Goal: Task Accomplishment & Management: Complete application form

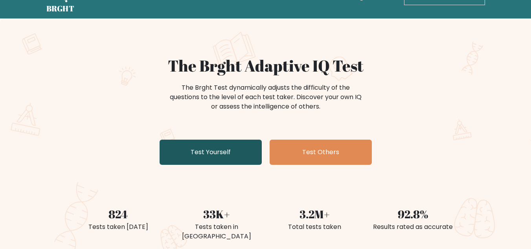
scroll to position [79, 0]
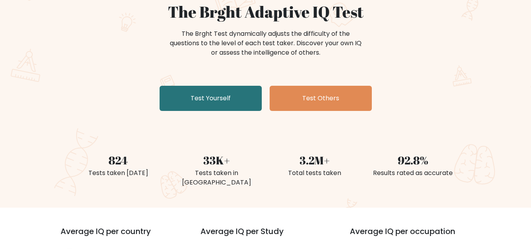
click at [208, 84] on div "The Brght Adaptive IQ Test The Brght Test dynamically adjusts the difficulty of…" at bounding box center [265, 58] width 393 height 112
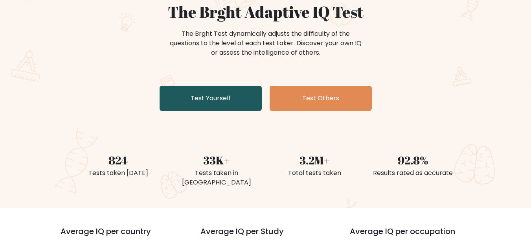
click at [208, 102] on link "Test Yourself" at bounding box center [211, 98] width 102 height 25
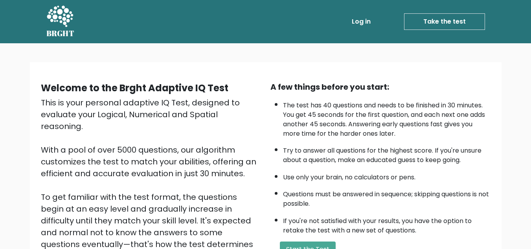
scroll to position [111, 0]
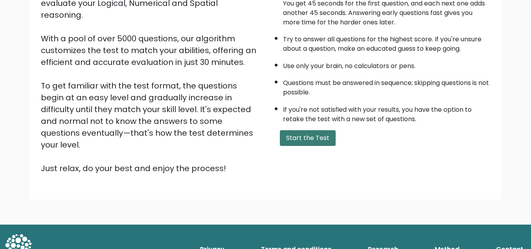
click at [309, 138] on button "Start the Test" at bounding box center [308, 138] width 56 height 16
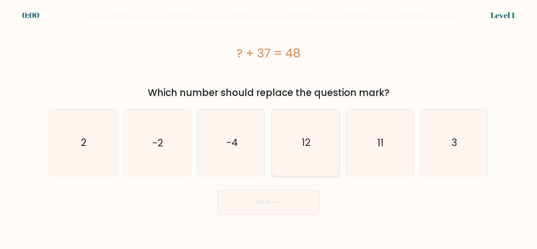
click at [304, 155] on icon "12" at bounding box center [306, 143] width 66 height 66
click at [269, 127] on input "d. 12" at bounding box center [269, 126] width 0 height 2
radio input "true"
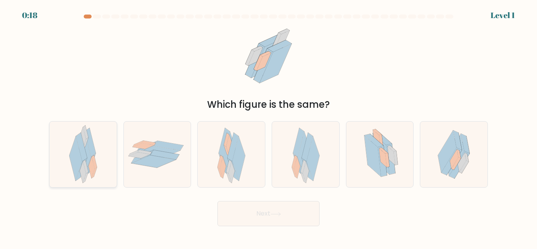
click at [82, 144] on icon at bounding box center [81, 147] width 11 height 28
click at [269, 127] on input "a." at bounding box center [269, 126] width 0 height 2
radio input "true"
click at [270, 219] on button "Next" at bounding box center [268, 213] width 102 height 25
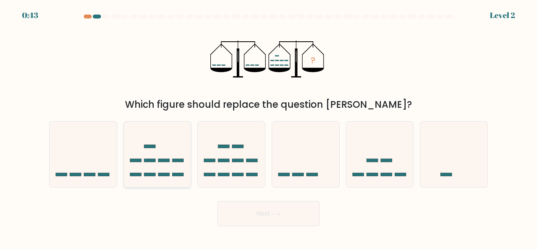
drag, startPoint x: 166, startPoint y: 160, endPoint x: 185, endPoint y: 178, distance: 26.4
click at [166, 159] on rect at bounding box center [163, 160] width 11 height 3
click at [269, 127] on input "b." at bounding box center [269, 126] width 0 height 2
radio input "true"
click at [283, 216] on button "Next" at bounding box center [268, 213] width 102 height 25
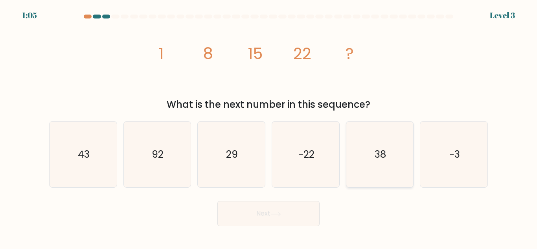
click at [376, 164] on icon "38" at bounding box center [380, 154] width 66 height 66
click at [269, 127] on input "e. 38" at bounding box center [269, 126] width 0 height 2
radio input "true"
click at [283, 208] on button "Next" at bounding box center [268, 213] width 102 height 25
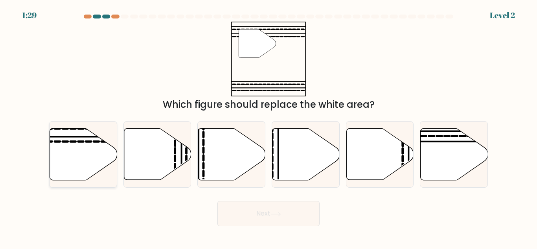
click at [84, 147] on icon at bounding box center [83, 155] width 67 height 52
click at [269, 127] on input "a." at bounding box center [269, 126] width 0 height 2
radio input "true"
click at [276, 216] on icon at bounding box center [276, 214] width 11 height 4
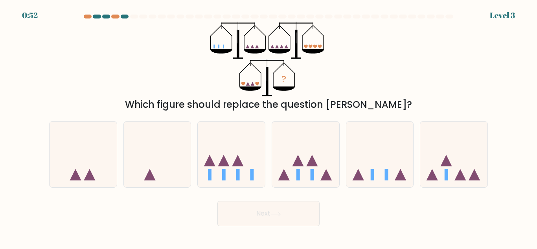
drag, startPoint x: 323, startPoint y: 163, endPoint x: 303, endPoint y: 199, distance: 40.8
click at [322, 167] on icon at bounding box center [305, 154] width 67 height 55
click at [269, 127] on input "d." at bounding box center [269, 126] width 0 height 2
radio input "true"
click at [295, 209] on button "Next" at bounding box center [268, 213] width 102 height 25
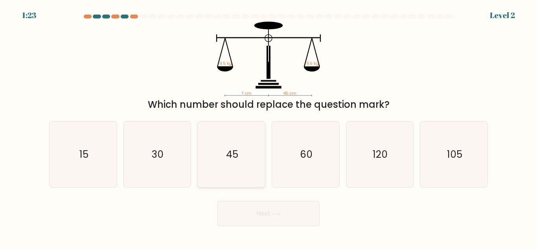
click at [234, 150] on text "45" at bounding box center [232, 154] width 12 height 14
click at [269, 127] on input "c. 45" at bounding box center [269, 126] width 0 height 2
radio input "true"
click at [258, 215] on button "Next" at bounding box center [268, 213] width 102 height 25
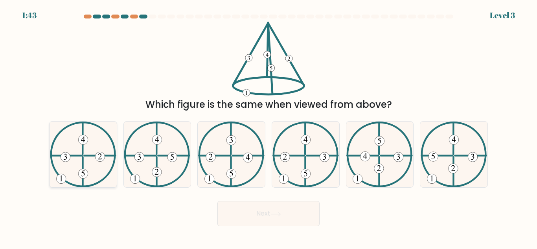
drag, startPoint x: 65, startPoint y: 145, endPoint x: 138, endPoint y: 185, distance: 83.1
click at [64, 145] on icon at bounding box center [83, 154] width 66 height 66
click at [269, 127] on input "a." at bounding box center [269, 126] width 0 height 2
radio input "true"
drag, startPoint x: 287, startPoint y: 214, endPoint x: 272, endPoint y: 208, distance: 16.1
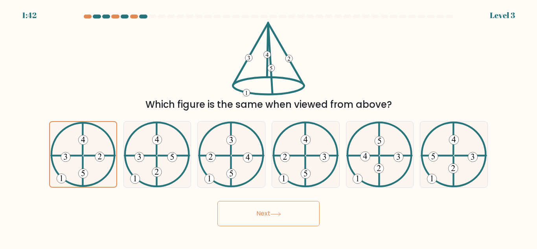
click at [285, 213] on button "Next" at bounding box center [268, 213] width 102 height 25
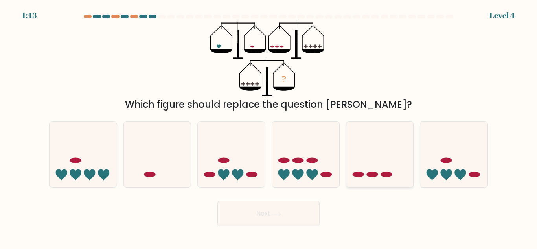
drag, startPoint x: 368, startPoint y: 174, endPoint x: 313, endPoint y: 193, distance: 58.1
click at [368, 174] on ellipse at bounding box center [371, 175] width 11 height 6
click at [269, 127] on input "e." at bounding box center [269, 126] width 0 height 2
radio input "true"
click at [288, 211] on button "Next" at bounding box center [268, 213] width 102 height 25
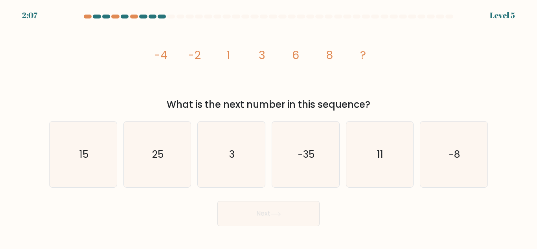
click at [165, 57] on tspan "-4" at bounding box center [160, 55] width 13 height 16
click at [199, 55] on tspan "-2" at bounding box center [194, 55] width 13 height 16
click at [226, 55] on icon "image/svg+xml -4 -2 1 3 6 8 ?" at bounding box center [269, 59] width 236 height 75
click at [256, 55] on icon "image/svg+xml -4 -2 1 3 6 8 ?" at bounding box center [269, 59] width 236 height 75
click at [289, 56] on icon "image/svg+xml -4 -2 1 3 6 8 ?" at bounding box center [269, 59] width 236 height 75
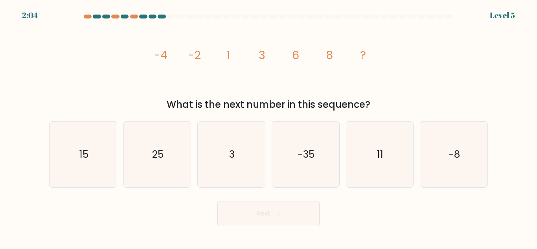
click at [331, 54] on tspan "8" at bounding box center [329, 55] width 7 height 16
click at [93, 158] on icon "15" at bounding box center [83, 154] width 66 height 66
click at [269, 127] on input "a. 15" at bounding box center [269, 126] width 0 height 2
radio input "true"
click at [314, 217] on button "Next" at bounding box center [268, 213] width 102 height 25
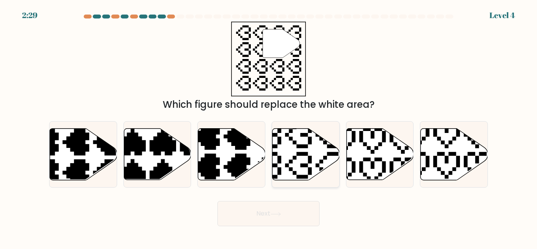
click at [292, 174] on icon at bounding box center [305, 155] width 67 height 52
click at [269, 127] on input "d." at bounding box center [269, 126] width 0 height 2
radio input "true"
click at [286, 210] on button "Next" at bounding box center [268, 213] width 102 height 25
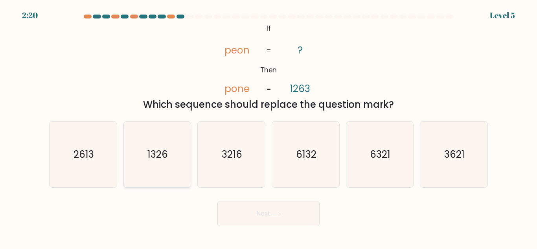
click at [176, 160] on icon "1326" at bounding box center [157, 154] width 66 height 66
click at [269, 127] on input "b. 1326" at bounding box center [269, 126] width 0 height 2
radio input "true"
click at [280, 221] on button "Next" at bounding box center [268, 213] width 102 height 25
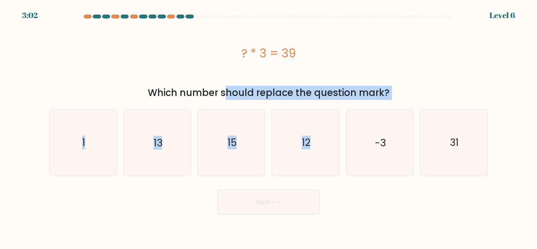
drag, startPoint x: 209, startPoint y: 96, endPoint x: 377, endPoint y: 104, distance: 168.5
click at [377, 104] on form "a. 1" at bounding box center [268, 115] width 537 height 200
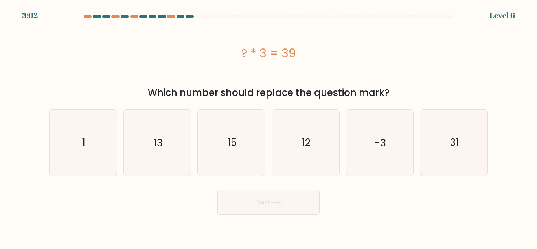
click at [383, 77] on div "? * 3 = 39" at bounding box center [268, 53] width 439 height 63
click at [384, 147] on text "-3" at bounding box center [380, 143] width 11 height 14
click at [269, 127] on input "e. -3" at bounding box center [269, 126] width 0 height 2
radio input "true"
click at [259, 201] on button "Next" at bounding box center [268, 202] width 102 height 25
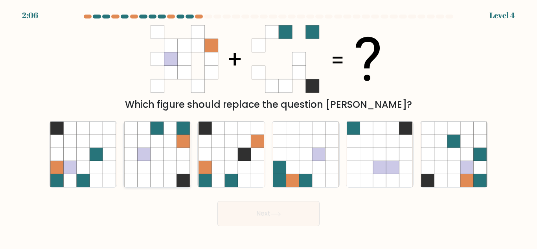
click at [170, 177] on icon at bounding box center [170, 180] width 13 height 13
click at [269, 127] on input "b." at bounding box center [269, 126] width 0 height 2
radio input "true"
click at [246, 212] on button "Next" at bounding box center [268, 213] width 102 height 25
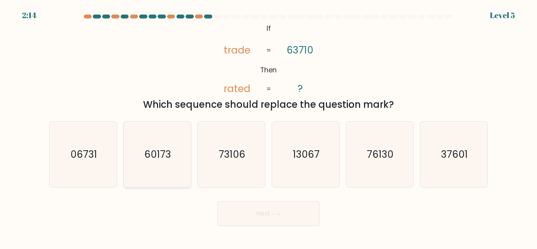
click at [165, 161] on text "60173" at bounding box center [158, 154] width 27 height 14
click at [269, 127] on input "b. 60173" at bounding box center [269, 126] width 0 height 2
radio input "true"
click at [247, 207] on button "Next" at bounding box center [268, 213] width 102 height 25
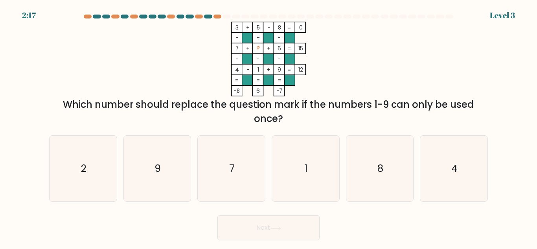
drag, startPoint x: 235, startPoint y: 91, endPoint x: 263, endPoint y: 88, distance: 27.6
click at [262, 89] on icon "3 + 5 - 8 0 - + - 7 + ? + 6 15 - - - 4 - 1 + 9 = 12 = = = = -8 6 -7 =" at bounding box center [269, 59] width 236 height 75
click at [261, 91] on rect at bounding box center [258, 90] width 11 height 11
drag, startPoint x: 237, startPoint y: 25, endPoint x: 307, endPoint y: 26, distance: 69.6
click at [307, 26] on icon "3 + 5 - 8 0 - + - 7 + ? + 6 15 - - - 4 - 1 + 9 = 12 = = = = -8 6 -7 =" at bounding box center [269, 59] width 236 height 75
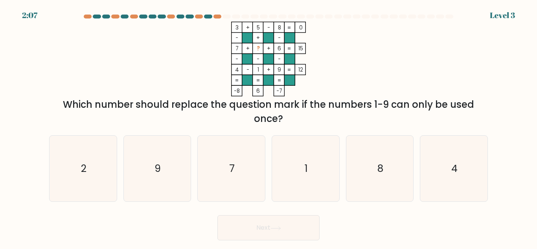
click at [307, 26] on icon "3 + 5 - 8 0 - + - 7 + ? + 6 15 - - - 4 - 1 + 9 = 12 = = = = -8 6 -7 =" at bounding box center [269, 59] width 236 height 75
drag, startPoint x: 235, startPoint y: 36, endPoint x: 304, endPoint y: 37, distance: 69.6
click at [304, 37] on icon "3 + 5 - 8 0 - + - 7 + ? + 6 15 - - - 4 - 1 + 9 = 12 = = = = -8 6 -7 =" at bounding box center [269, 59] width 236 height 75
click at [286, 42] on rect at bounding box center [289, 38] width 11 height 11
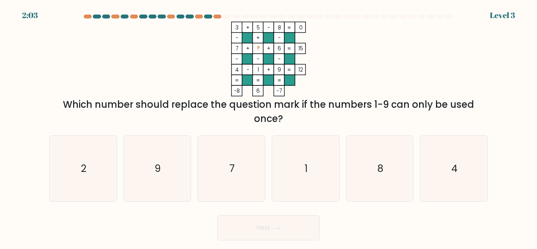
drag, startPoint x: 284, startPoint y: 39, endPoint x: 276, endPoint y: 39, distance: 7.9
click at [283, 39] on icon "3 + 5 - 8 0 - + - 7 + ? + 6 15 - - - 4 - 1 + 9 = 12 = = = = -8 6 -7 =" at bounding box center [269, 59] width 236 height 75
click at [249, 38] on rect at bounding box center [247, 38] width 11 height 11
drag, startPoint x: 235, startPoint y: 37, endPoint x: 241, endPoint y: 37, distance: 5.9
click at [237, 37] on tspan "-" at bounding box center [237, 37] width 3 height 7
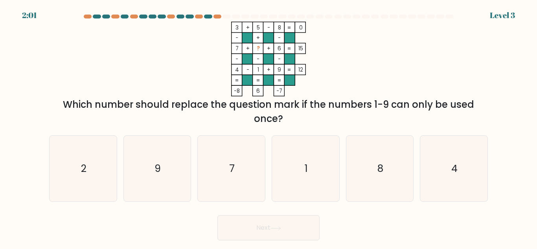
click at [244, 37] on rect at bounding box center [247, 38] width 11 height 11
click at [236, 25] on tspan "3" at bounding box center [237, 27] width 3 height 7
click at [237, 52] on tspan "7" at bounding box center [237, 48] width 3 height 7
drag, startPoint x: 232, startPoint y: 71, endPoint x: 236, endPoint y: 74, distance: 4.6
click at [230, 71] on icon "3 + 5 - 8 0 - + - 7 + ? + 6 15 - - - 4 - 1 + 9 = 12 = = = = -8 6 -7 =" at bounding box center [269, 59] width 236 height 75
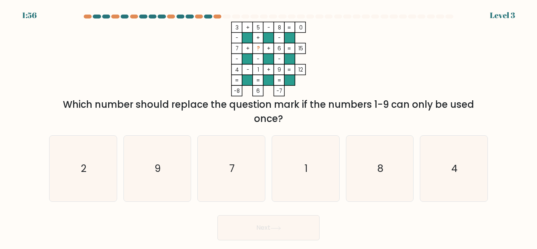
click at [256, 93] on rect at bounding box center [258, 90] width 11 height 11
click at [258, 49] on tspan "?" at bounding box center [258, 48] width 3 height 7
click at [324, 77] on icon "3 + 5 - 8 0 - + - 7 + ? + 6 15 - - - 4 - 1 + 9 = 12 = = = = -8 6 -7 =" at bounding box center [269, 59] width 236 height 75
click at [89, 156] on icon "2" at bounding box center [83, 169] width 66 height 66
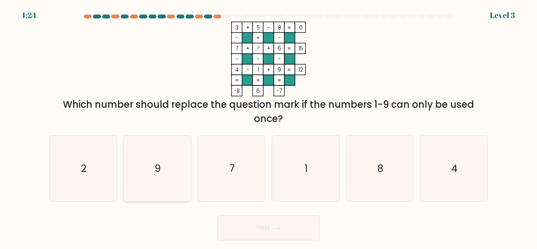
click at [269, 127] on input "a. 2" at bounding box center [269, 126] width 0 height 2
radio input "true"
click at [296, 231] on button "Next" at bounding box center [268, 227] width 102 height 25
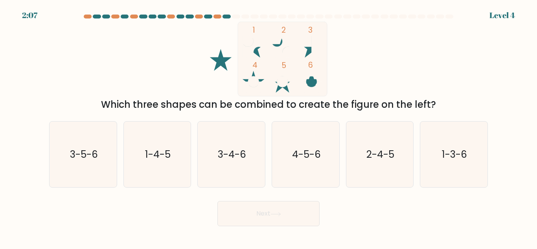
drag, startPoint x: 104, startPoint y: 101, endPoint x: 398, endPoint y: 99, distance: 294.1
click at [390, 100] on div "Which three shapes can be combined to create the figure on the left?" at bounding box center [268, 105] width 429 height 14
click at [398, 99] on div "Which three shapes can be combined to create the figure on the left?" at bounding box center [268, 105] width 429 height 14
click at [304, 136] on icon "4-5-6" at bounding box center [306, 154] width 66 height 66
click at [269, 127] on input "d. 4-5-6" at bounding box center [269, 126] width 0 height 2
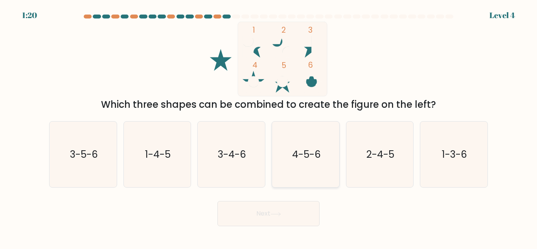
radio input "true"
click at [289, 214] on button "Next" at bounding box center [268, 213] width 102 height 25
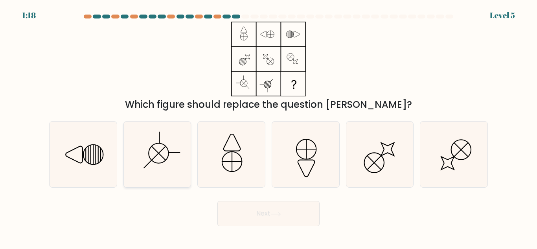
click at [162, 156] on icon at bounding box center [157, 154] width 66 height 66
click at [269, 127] on input "b." at bounding box center [269, 126] width 0 height 2
radio input "true"
click at [257, 208] on button "Next" at bounding box center [268, 213] width 102 height 25
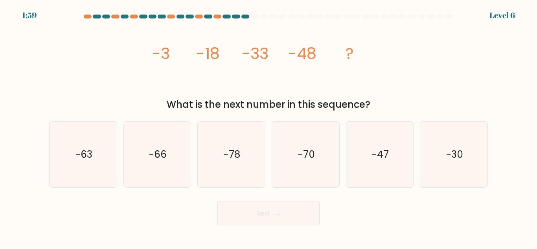
click at [176, 59] on icon "image/svg+xml -3 -18 -33 -48 ?" at bounding box center [269, 59] width 236 height 75
click at [225, 56] on icon "image/svg+xml -3 -18 -33 -48 ?" at bounding box center [269, 59] width 236 height 75
drag, startPoint x: 271, startPoint y: 52, endPoint x: 303, endPoint y: 52, distance: 31.8
click at [274, 52] on icon "image/svg+xml -3 -18 -33 -48 ?" at bounding box center [269, 59] width 236 height 75
drag, startPoint x: 303, startPoint y: 52, endPoint x: 350, endPoint y: 52, distance: 46.8
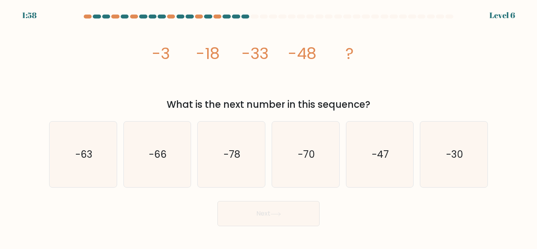
click at [307, 52] on tspan "-48" at bounding box center [302, 53] width 28 height 22
click at [361, 52] on icon "image/svg+xml -3 -18 -33 -48 ?" at bounding box center [269, 59] width 236 height 75
click at [383, 162] on icon "-47" at bounding box center [380, 154] width 66 height 66
click at [269, 127] on input "e. -47" at bounding box center [269, 126] width 0 height 2
radio input "true"
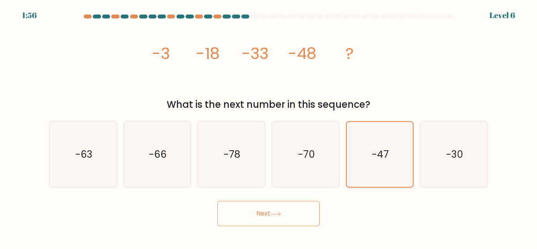
click at [383, 159] on text "-47" at bounding box center [380, 154] width 17 height 14
click at [269, 127] on input "e. -47" at bounding box center [269, 126] width 0 height 2
click at [308, 160] on text "-70" at bounding box center [306, 154] width 17 height 14
click at [269, 127] on input "d. -70" at bounding box center [269, 126] width 0 height 2
radio input "true"
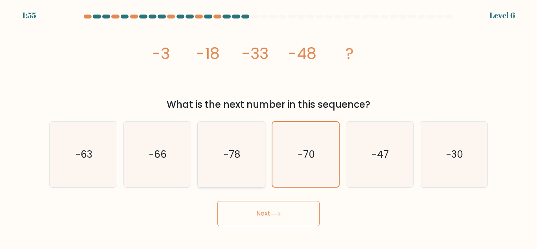
click at [221, 153] on icon "-78" at bounding box center [232, 154] width 66 height 66
click at [253, 211] on button "Next" at bounding box center [268, 213] width 102 height 25
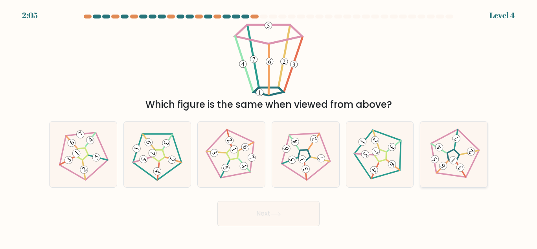
click at [450, 166] on icon at bounding box center [454, 154] width 53 height 53
click at [269, 127] on input "f." at bounding box center [269, 126] width 0 height 2
radio input "true"
click at [300, 223] on button "Next" at bounding box center [268, 213] width 102 height 25
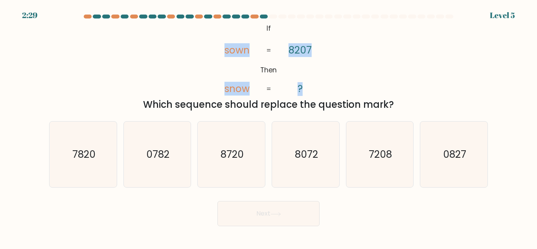
drag, startPoint x: 219, startPoint y: 52, endPoint x: 336, endPoint y: 81, distance: 120.2
click at [338, 86] on div "@import url('https://fonts.googleapis.com/css?family=Abril+Fatface:400,100,100i…" at bounding box center [268, 67] width 448 height 90
copy icon "sown snow 8207 ?"
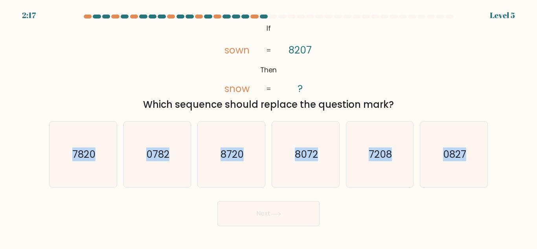
drag, startPoint x: 30, startPoint y: 145, endPoint x: 532, endPoint y: 152, distance: 502.1
click at [532, 152] on form "If ?" at bounding box center [268, 121] width 537 height 212
copy div "7820 b. 0782 c. 8720 d. 8072 e. 7208 f. 0827"
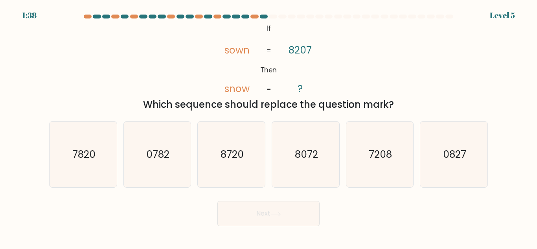
click at [422, 52] on div "@import url('https://fonts.googleapis.com/css?family=Abril+Fatface:400,100,100i…" at bounding box center [268, 67] width 448 height 90
click at [156, 164] on icon "0782" at bounding box center [157, 154] width 66 height 66
click at [269, 127] on input "b. 0782" at bounding box center [269, 126] width 0 height 2
radio input "true"
click at [304, 222] on button "Next" at bounding box center [268, 213] width 102 height 25
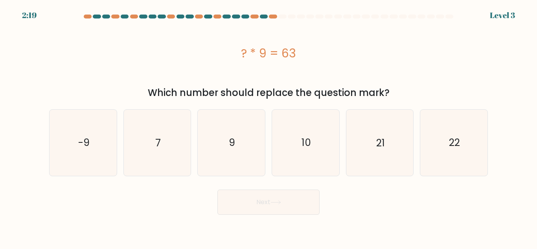
drag, startPoint x: 153, startPoint y: 88, endPoint x: 389, endPoint y: 70, distance: 237.4
click at [389, 70] on div "? * 9 = 63 Which number should replace the question mark?" at bounding box center [268, 61] width 448 height 78
click at [389, 70] on div "? * 9 = 63" at bounding box center [268, 53] width 439 height 63
click at [403, 42] on div "? * 9 = 63" at bounding box center [268, 53] width 439 height 63
click at [190, 147] on icon "7" at bounding box center [157, 143] width 66 height 66
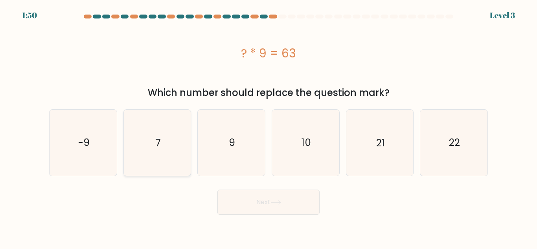
click at [269, 127] on input "b. 7" at bounding box center [269, 126] width 0 height 2
radio input "true"
click at [278, 202] on icon at bounding box center [276, 202] width 11 height 4
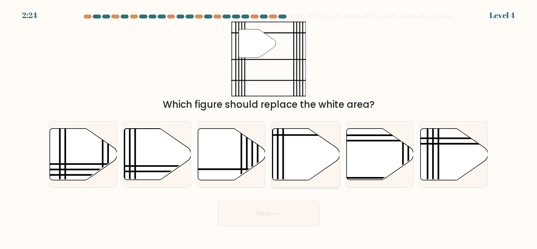
drag, startPoint x: 287, startPoint y: 156, endPoint x: 290, endPoint y: 161, distance: 5.8
click at [287, 157] on icon at bounding box center [305, 155] width 67 height 52
click at [269, 127] on input "d." at bounding box center [269, 126] width 0 height 2
radio input "true"
click at [293, 218] on button "Next" at bounding box center [268, 213] width 102 height 25
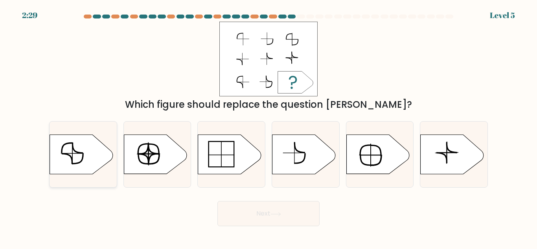
click at [73, 145] on icon at bounding box center [77, 148] width 11 height 10
click at [269, 127] on input "a." at bounding box center [269, 126] width 0 height 2
radio input "true"
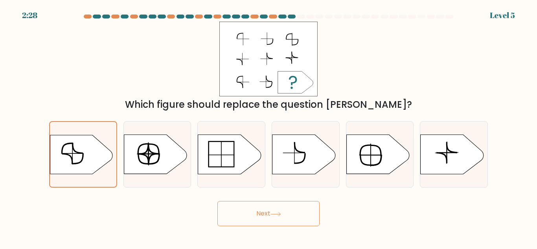
drag, startPoint x: 261, startPoint y: 217, endPoint x: 257, endPoint y: 211, distance: 7.1
click at [260, 217] on button "Next" at bounding box center [268, 213] width 102 height 25
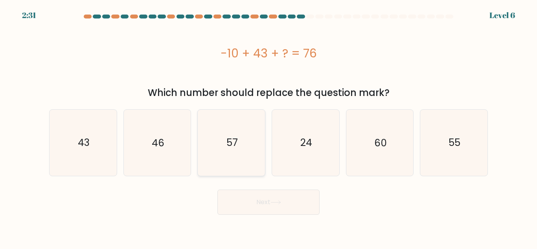
click at [243, 156] on icon "57" at bounding box center [232, 143] width 66 height 66
click at [269, 127] on input "c. 57" at bounding box center [269, 126] width 0 height 2
radio input "true"
click at [257, 191] on button "Next" at bounding box center [268, 202] width 102 height 25
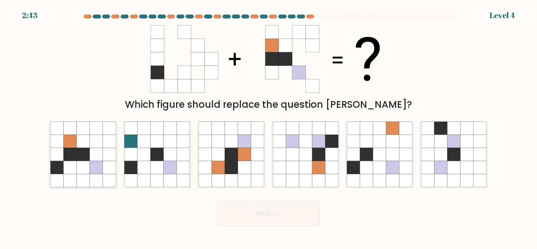
click at [100, 136] on icon at bounding box center [96, 141] width 13 height 13
click at [269, 127] on input "a." at bounding box center [269, 126] width 0 height 2
radio input "true"
click at [269, 223] on button "Next" at bounding box center [268, 213] width 102 height 25
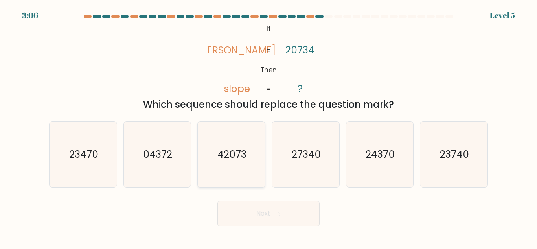
click at [237, 161] on text "42073" at bounding box center [231, 154] width 29 height 14
click at [269, 127] on input "c. 42073" at bounding box center [269, 126] width 0 height 2
radio input "true"
click at [253, 213] on button "Next" at bounding box center [268, 213] width 102 height 25
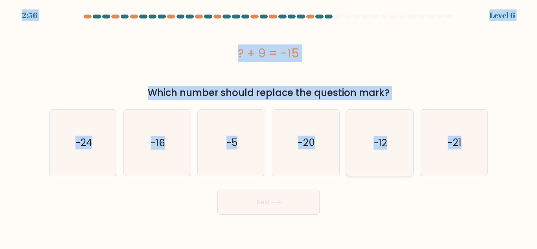
copy body "2:56 Level 6 ? + 9 = -15 Which number should replace the question mark? a. -24 …"
click at [431, 29] on div "? + 9 = -15" at bounding box center [268, 53] width 439 height 63
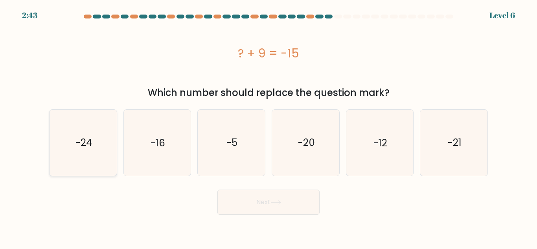
click at [112, 145] on icon "-24" at bounding box center [83, 143] width 66 height 66
click at [269, 127] on input "a. -24" at bounding box center [269, 126] width 0 height 2
radio input "true"
click at [262, 205] on button "Next" at bounding box center [268, 202] width 102 height 25
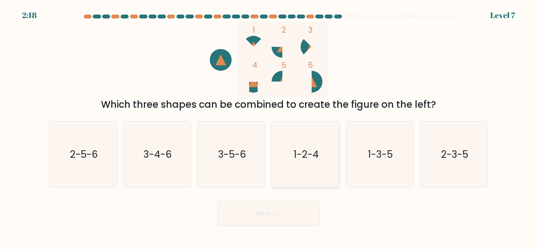
click at [310, 155] on text "1-2-4" at bounding box center [306, 154] width 25 height 14
click at [269, 127] on input "d. 1-2-4" at bounding box center [269, 126] width 0 height 2
radio input "true"
click at [272, 225] on button "Next" at bounding box center [268, 213] width 102 height 25
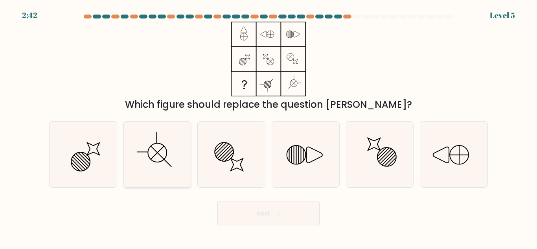
click at [163, 149] on icon at bounding box center [157, 154] width 66 height 66
click at [269, 127] on input "b." at bounding box center [269, 126] width 0 height 2
radio input "true"
drag, startPoint x: 251, startPoint y: 217, endPoint x: 273, endPoint y: 209, distance: 22.9
click at [252, 217] on button "Next" at bounding box center [268, 213] width 102 height 25
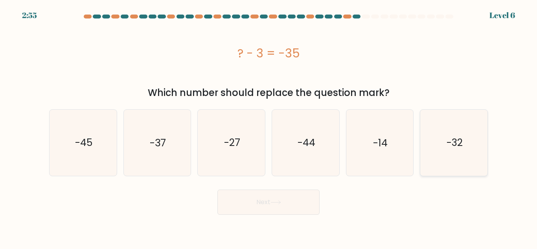
click at [463, 136] on icon "-32" at bounding box center [454, 143] width 66 height 66
click at [269, 127] on input "f. -32" at bounding box center [269, 126] width 0 height 2
radio input "true"
click at [282, 205] on button "Next" at bounding box center [268, 202] width 102 height 25
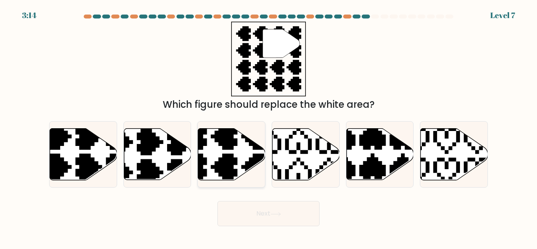
click at [218, 153] on icon at bounding box center [231, 155] width 67 height 52
click at [269, 127] on input "c." at bounding box center [269, 126] width 0 height 2
radio input "true"
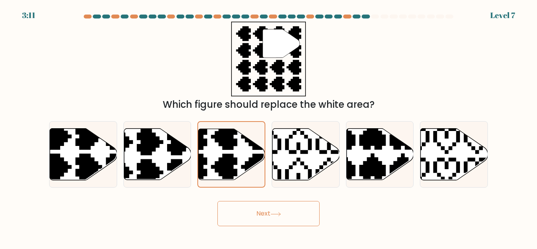
drag, startPoint x: 272, startPoint y: 216, endPoint x: 274, endPoint y: 230, distance: 13.5
click at [272, 216] on button "Next" at bounding box center [268, 213] width 102 height 25
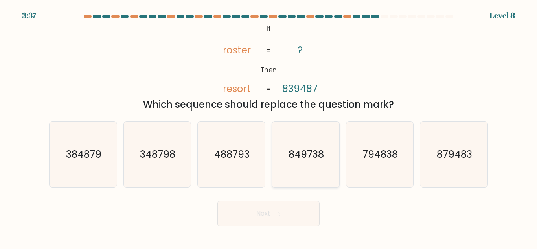
click at [302, 168] on icon "849738" at bounding box center [306, 154] width 66 height 66
click at [269, 127] on input "d. 849738" at bounding box center [269, 126] width 0 height 2
radio input "true"
click at [308, 213] on button "Next" at bounding box center [268, 213] width 102 height 25
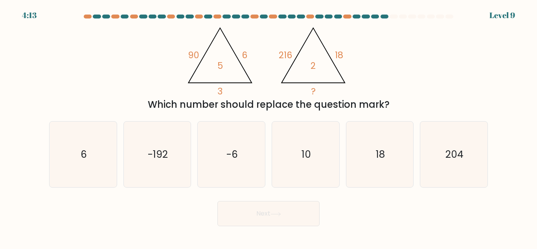
drag, startPoint x: 163, startPoint y: 42, endPoint x: 403, endPoint y: 103, distance: 248.4
click at [403, 103] on div "@import url('https://fonts.googleapis.com/css?family=Abril+Fatface:400,100,100i…" at bounding box center [268, 67] width 448 height 90
click at [406, 68] on div "@import url('https://fonts.googleapis.com/css?family=Abril+Fatface:400,100,100i…" at bounding box center [268, 67] width 448 height 90
drag, startPoint x: 163, startPoint y: 44, endPoint x: 409, endPoint y: 94, distance: 250.5
click at [409, 94] on div "@import url('https://fonts.googleapis.com/css?family=Abril+Fatface:400,100,100i…" at bounding box center [268, 67] width 448 height 90
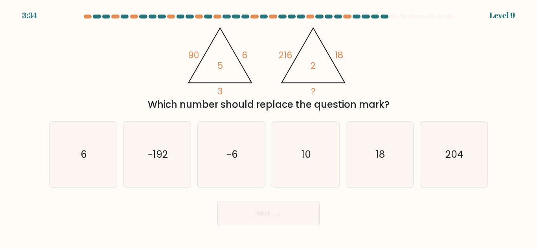
click at [404, 66] on div "@import url('https://fonts.googleapis.com/css?family=Abril+Fatface:400,100,100i…" at bounding box center [268, 67] width 448 height 90
drag, startPoint x: 385, startPoint y: 180, endPoint x: 319, endPoint y: 199, distance: 67.9
click at [385, 180] on icon "18" at bounding box center [380, 154] width 66 height 66
click at [269, 127] on input "e. 18" at bounding box center [269, 126] width 0 height 2
radio input "true"
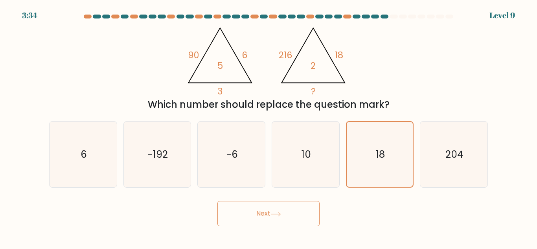
click at [263, 217] on button "Next" at bounding box center [268, 213] width 102 height 25
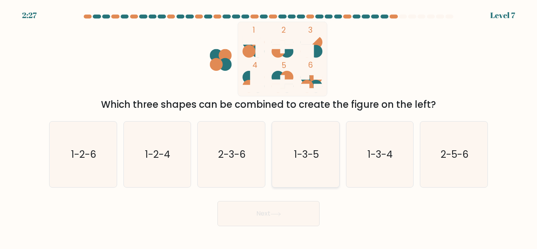
drag, startPoint x: 296, startPoint y: 147, endPoint x: 296, endPoint y: 161, distance: 13.8
click at [295, 149] on icon "1-3-5" at bounding box center [306, 154] width 66 height 66
click at [269, 127] on input "d. 1-3-5" at bounding box center [269, 126] width 0 height 2
radio input "true"
click at [287, 206] on button "Next" at bounding box center [268, 213] width 102 height 25
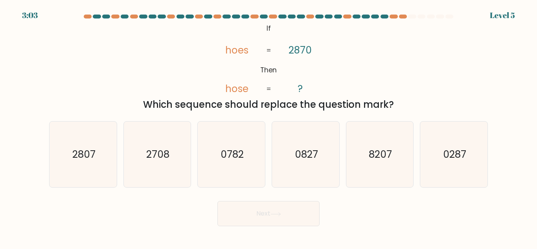
click at [331, 106] on div "Which sequence should replace the question mark?" at bounding box center [268, 105] width 429 height 14
click at [331, 112] on div "Which sequence should replace the question mark?" at bounding box center [268, 105] width 429 height 14
click at [333, 106] on div "Which sequence should replace the question mark?" at bounding box center [268, 105] width 429 height 14
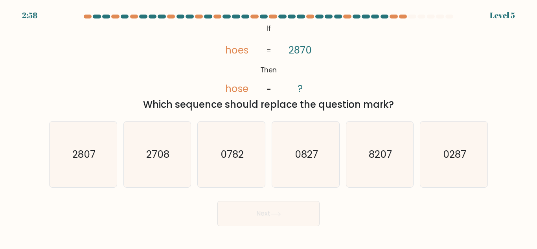
click at [333, 106] on div "Which sequence should replace the question mark?" at bounding box center [268, 105] width 429 height 14
click at [294, 52] on tspan "2870" at bounding box center [300, 50] width 23 height 14
drag, startPoint x: 91, startPoint y: 163, endPoint x: 282, endPoint y: 243, distance: 206.7
click at [94, 164] on icon "2807" at bounding box center [83, 154] width 66 height 66
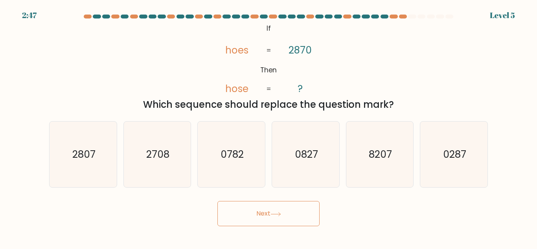
drag, startPoint x: 296, startPoint y: 246, endPoint x: 287, endPoint y: 219, distance: 27.9
click at [296, 245] on body "2:47 Level 5 If" at bounding box center [268, 124] width 537 height 249
drag, startPoint x: 281, startPoint y: 208, endPoint x: 277, endPoint y: 197, distance: 12.4
click at [281, 208] on button "Next" at bounding box center [268, 213] width 102 height 25
drag, startPoint x: 84, startPoint y: 142, endPoint x: 109, endPoint y: 162, distance: 32.7
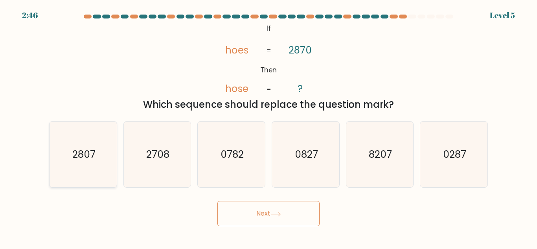
click at [86, 145] on icon "2807" at bounding box center [83, 154] width 66 height 66
click at [269, 127] on input "a. 2807" at bounding box center [269, 126] width 0 height 2
radio input "true"
drag, startPoint x: 244, startPoint y: 217, endPoint x: 221, endPoint y: 173, distance: 49.4
click at [244, 216] on button "Next" at bounding box center [268, 213] width 102 height 25
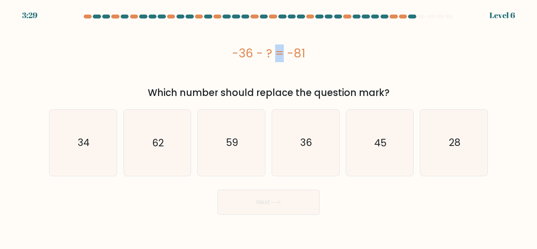
drag, startPoint x: 222, startPoint y: 50, endPoint x: 245, endPoint y: 49, distance: 23.2
click at [241, 49] on div "-36 - ? = -81" at bounding box center [268, 53] width 439 height 18
drag, startPoint x: 256, startPoint y: 53, endPoint x: 301, endPoint y: 53, distance: 45.2
click at [264, 53] on div "-36 - ? = -81" at bounding box center [268, 53] width 439 height 18
drag, startPoint x: 303, startPoint y: 53, endPoint x: 312, endPoint y: 55, distance: 9.3
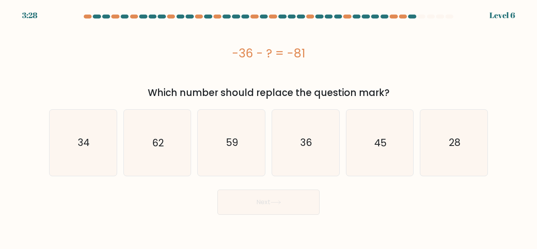
click at [305, 53] on div "-36 - ? = -81" at bounding box center [268, 53] width 439 height 18
click at [313, 55] on div "-36 - ? = -81" at bounding box center [268, 53] width 439 height 18
drag, startPoint x: 313, startPoint y: 55, endPoint x: 297, endPoint y: 52, distance: 16.1
click at [303, 54] on div "-36 - ? = -81" at bounding box center [268, 53] width 439 height 18
click at [249, 50] on div "-36 - ? = -81" at bounding box center [268, 53] width 439 height 18
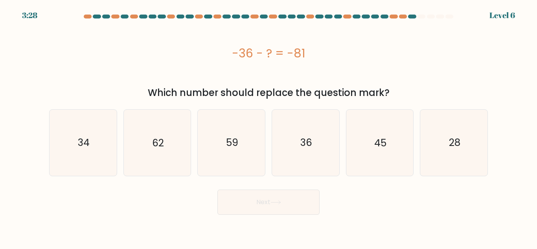
drag, startPoint x: 236, startPoint y: 64, endPoint x: 283, endPoint y: 50, distance: 49.5
click at [237, 63] on div "-36 - ? = -81" at bounding box center [268, 53] width 439 height 63
click at [332, 56] on div "-36 - ? = -81" at bounding box center [268, 53] width 439 height 18
click at [348, 70] on div "-36 - ? = -81" at bounding box center [268, 53] width 439 height 63
drag, startPoint x: 235, startPoint y: 54, endPoint x: 317, endPoint y: 52, distance: 82.2
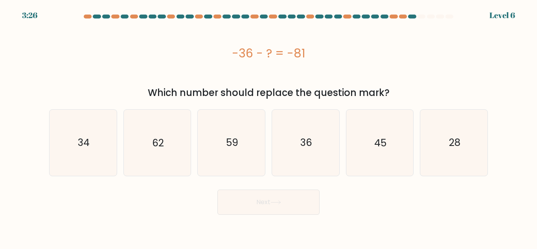
click at [317, 51] on div "-36 - ? = -81" at bounding box center [268, 53] width 439 height 18
click at [320, 53] on div "-36 - ? = -81" at bounding box center [268, 53] width 439 height 18
click at [393, 149] on icon "45" at bounding box center [380, 143] width 66 height 66
click at [269, 127] on input "e. 45" at bounding box center [269, 126] width 0 height 2
radio input "true"
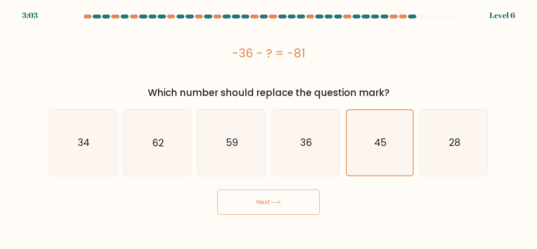
click at [258, 195] on button "Next" at bounding box center [268, 202] width 102 height 25
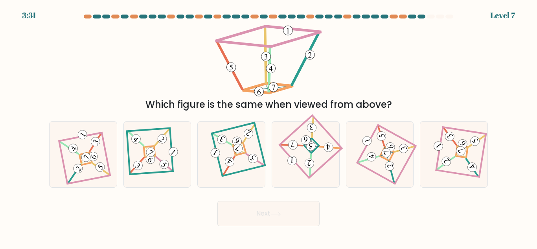
drag, startPoint x: 250, startPoint y: 108, endPoint x: 387, endPoint y: 107, distance: 137.2
click at [387, 107] on div "Which figure is the same when viewed from above?" at bounding box center [268, 105] width 429 height 14
click at [366, 162] on icon at bounding box center [379, 154] width 45 height 53
click at [269, 127] on input "e." at bounding box center [269, 126] width 0 height 2
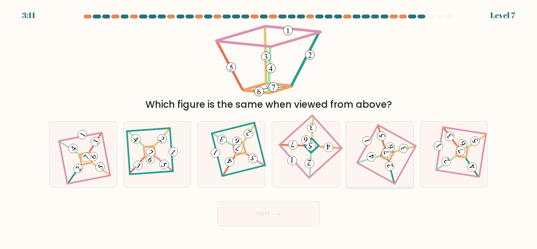
radio input "true"
drag, startPoint x: 272, startPoint y: 212, endPoint x: 250, endPoint y: 173, distance: 44.6
click at [271, 210] on button "Next" at bounding box center [268, 213] width 102 height 25
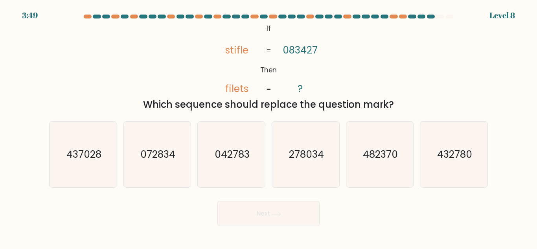
click at [230, 50] on tspan "stifle" at bounding box center [236, 50] width 23 height 14
drag, startPoint x: 231, startPoint y: 51, endPoint x: 249, endPoint y: 56, distance: 19.3
click at [249, 56] on icon "@import url('https://fonts.googleapis.com/css?family=Abril+Fatface:400,100,100i…" at bounding box center [268, 59] width 121 height 75
click at [238, 53] on tspan "stifle" at bounding box center [236, 50] width 23 height 14
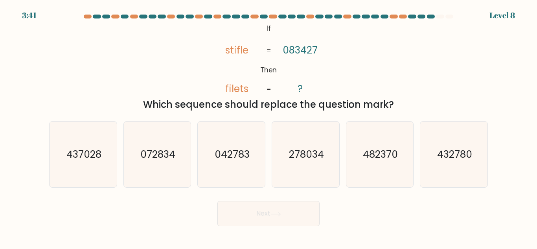
drag, startPoint x: 316, startPoint y: 50, endPoint x: 311, endPoint y: 48, distance: 5.8
click at [315, 50] on tspan "083427" at bounding box center [300, 50] width 35 height 14
drag, startPoint x: 308, startPoint y: 48, endPoint x: 303, endPoint y: 48, distance: 5.1
click at [307, 48] on tspan "083427" at bounding box center [300, 50] width 35 height 14
click at [303, 48] on tspan "083427" at bounding box center [300, 50] width 35 height 14
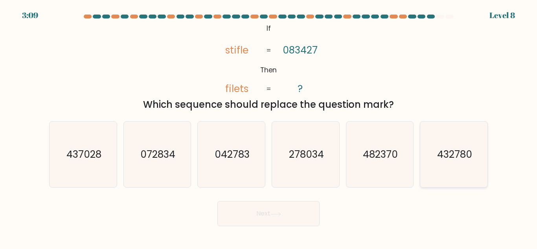
click at [467, 146] on icon "432780" at bounding box center [454, 154] width 66 height 66
click at [269, 127] on input "f. 432780" at bounding box center [269, 126] width 0 height 2
radio input "true"
drag, startPoint x: 261, startPoint y: 200, endPoint x: 260, endPoint y: 205, distance: 5.2
click at [260, 203] on div "Next" at bounding box center [268, 211] width 448 height 29
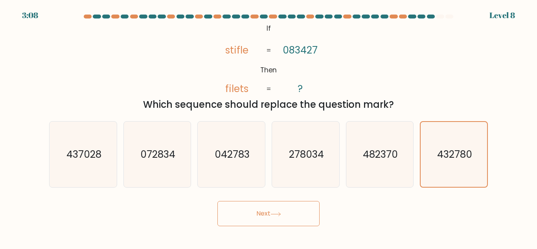
click at [259, 210] on button "Next" at bounding box center [268, 213] width 102 height 25
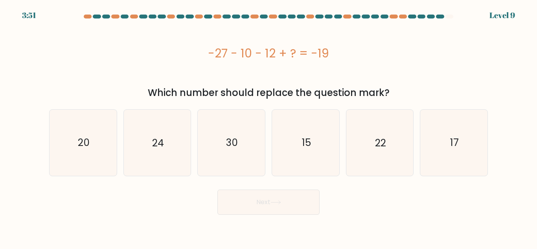
click at [217, 52] on div "-27 - 10 - 12 + ? = -19" at bounding box center [268, 53] width 439 height 18
drag, startPoint x: 246, startPoint y: 56, endPoint x: 282, endPoint y: 57, distance: 35.8
click at [247, 56] on div "-27 - 10 - 12 + ? = -19" at bounding box center [268, 53] width 439 height 18
click at [280, 57] on div "-27 - 10 - 12 + ? = -19" at bounding box center [268, 53] width 439 height 18
drag, startPoint x: 311, startPoint y: 53, endPoint x: 339, endPoint y: 54, distance: 27.9
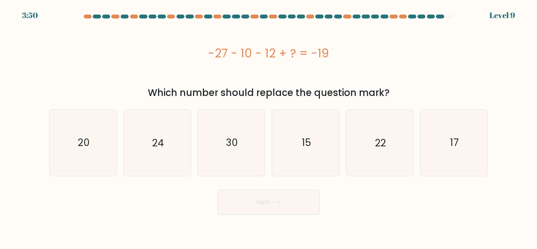
click at [313, 53] on div "-27 - 10 - 12 + ? = -19" at bounding box center [268, 53] width 439 height 18
click at [352, 54] on div "-27 - 10 - 12 + ? = -19" at bounding box center [268, 53] width 439 height 18
drag, startPoint x: 278, startPoint y: 53, endPoint x: 298, endPoint y: 52, distance: 20.5
click at [298, 52] on div "-27 - 10 - 12 + ? = -19" at bounding box center [268, 53] width 439 height 18
click at [239, 148] on icon "30" at bounding box center [232, 143] width 66 height 66
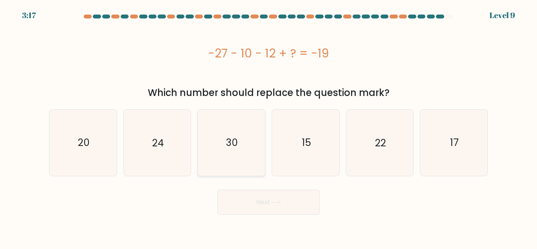
click at [269, 127] on input "c. 30" at bounding box center [269, 126] width 0 height 2
radio input "true"
click at [258, 195] on button "Next" at bounding box center [268, 202] width 102 height 25
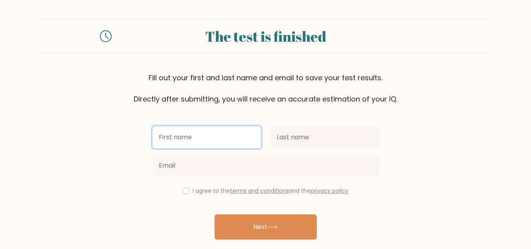
click at [224, 143] on input "text" at bounding box center [207, 137] width 109 height 22
type input "j"
type input "jagganaqath"
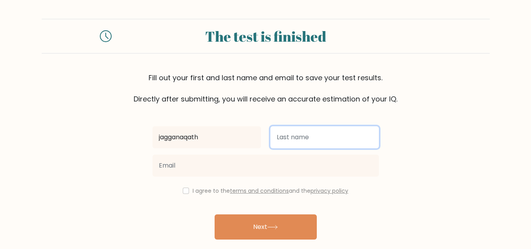
click at [330, 137] on input "text" at bounding box center [325, 137] width 109 height 22
type input "zaharila"
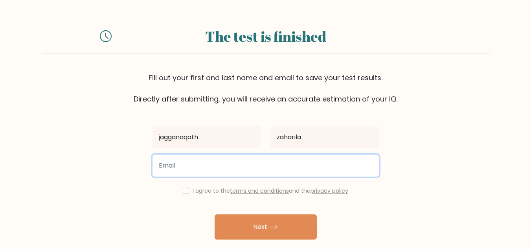
click at [202, 171] on input "email" at bounding box center [266, 166] width 226 height 22
click at [206, 162] on input "email" at bounding box center [266, 166] width 226 height 22
paste input "rarov13095@poesd.com"
type input "rarov13095@poesd.com"
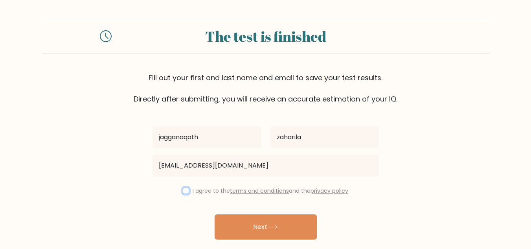
click at [183, 192] on input "checkbox" at bounding box center [186, 191] width 6 height 6
checkbox input "true"
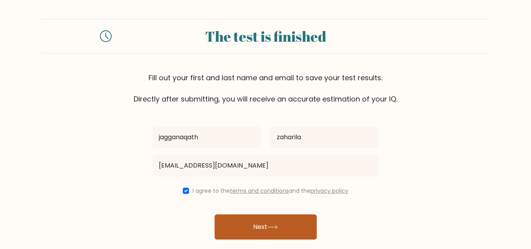
click at [259, 226] on button "Next" at bounding box center [266, 226] width 102 height 25
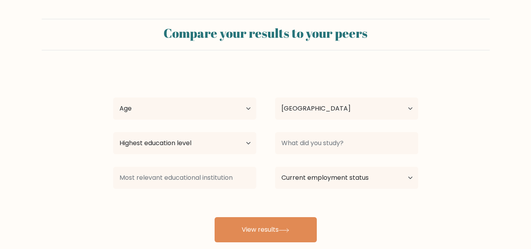
select select "BD"
click at [245, 109] on select "Age Under [DEMOGRAPHIC_DATA] [DEMOGRAPHIC_DATA] [DEMOGRAPHIC_DATA] [DEMOGRAPHIC…" at bounding box center [184, 109] width 143 height 22
select select "min_18"
click at [113, 98] on select "Age Under [DEMOGRAPHIC_DATA] [DEMOGRAPHIC_DATA] [DEMOGRAPHIC_DATA] [DEMOGRAPHIC…" at bounding box center [184, 109] width 143 height 22
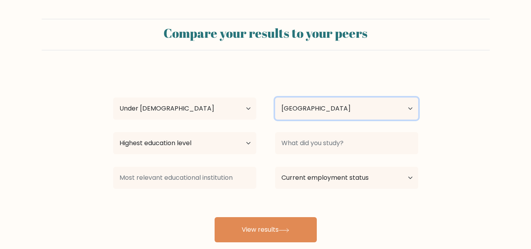
click at [315, 109] on select "Country [GEOGRAPHIC_DATA] [GEOGRAPHIC_DATA] [GEOGRAPHIC_DATA] [US_STATE] [GEOGR…" at bounding box center [346, 109] width 143 height 22
click at [318, 111] on select "Country [GEOGRAPHIC_DATA] [GEOGRAPHIC_DATA] [GEOGRAPHIC_DATA] [US_STATE] [GEOGR…" at bounding box center [346, 109] width 143 height 22
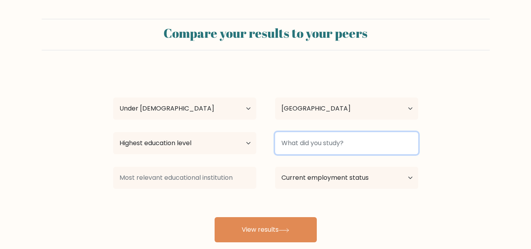
click at [333, 147] on input at bounding box center [346, 143] width 143 height 22
type input "g"
type input "zagganaath"
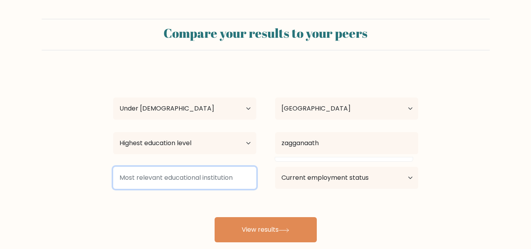
click at [188, 178] on input at bounding box center [184, 178] width 143 height 22
type input "godzilla"
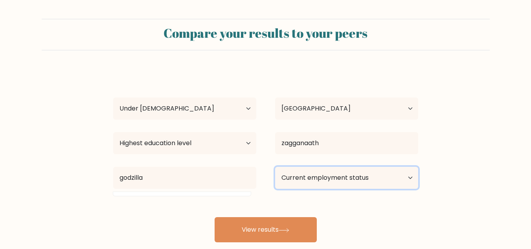
click at [389, 174] on select "Current employment status Employed Student Retired Other / prefer not to answer" at bounding box center [346, 178] width 143 height 22
click at [275, 167] on select "Current employment status Employed Student Retired Other / prefer not to answer" at bounding box center [346, 178] width 143 height 22
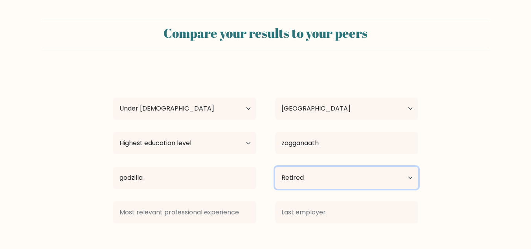
click at [372, 180] on select "Current employment status Employed Student Retired Other / prefer not to answer" at bounding box center [346, 178] width 143 height 22
select select "other"
click at [275, 167] on select "Current employment status Employed Student Retired Other / prefer not to answer" at bounding box center [346, 178] width 143 height 22
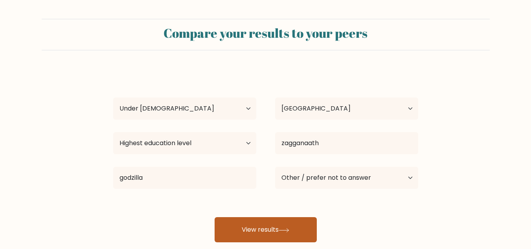
click at [286, 232] on icon at bounding box center [284, 230] width 11 height 4
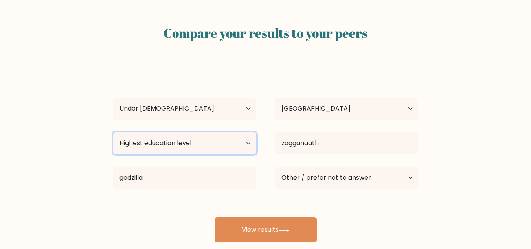
click at [186, 142] on select "Highest education level No schooling Primary Lower Secondary Upper Secondary Oc…" at bounding box center [184, 143] width 143 height 22
select select "bachelors_degree"
click at [113, 132] on select "Highest education level No schooling Primary Lower Secondary Upper Secondary Oc…" at bounding box center [184, 143] width 143 height 22
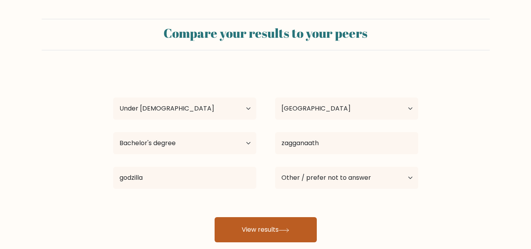
click at [247, 226] on button "View results" at bounding box center [266, 229] width 102 height 25
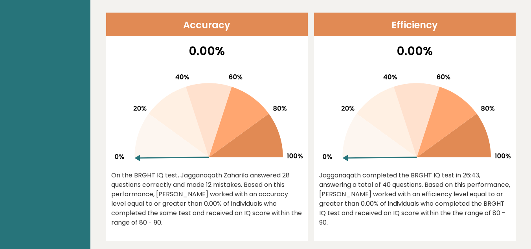
scroll to position [315, 0]
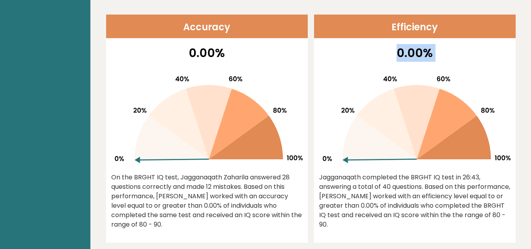
drag, startPoint x: 398, startPoint y: 53, endPoint x: 528, endPoint y: 72, distance: 131.9
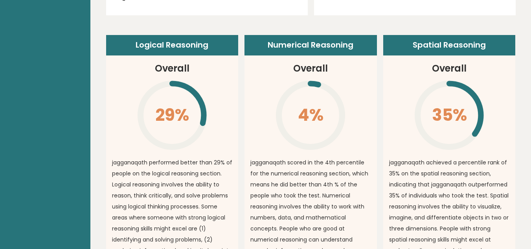
scroll to position [550, 0]
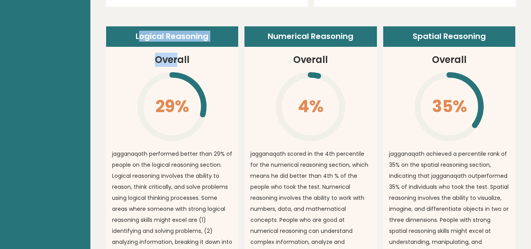
drag, startPoint x: 141, startPoint y: 53, endPoint x: 185, endPoint y: 55, distance: 44.5
click at [180, 55] on article "Logical Reasoning Overall 29% \ jagganaqath performed better than 29% of people…" at bounding box center [172, 159] width 132 height 267
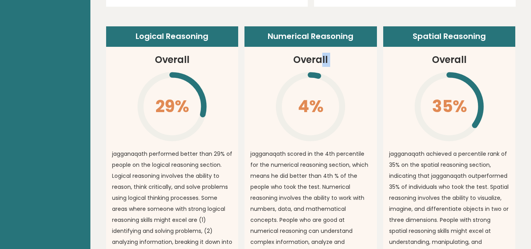
drag, startPoint x: 296, startPoint y: 64, endPoint x: 372, endPoint y: 72, distance: 76.3
click at [327, 68] on article "Numerical Reasoning Overall 4% \ jagganaqath scored in the 4th percentile for t…" at bounding box center [311, 159] width 132 height 267
drag, startPoint x: 416, startPoint y: 65, endPoint x: 460, endPoint y: 65, distance: 43.2
click at [460, 65] on article "Spatial Reasoning Overall 35% \ jagganaqath achieved a percentile rank of 35% o…" at bounding box center [449, 159] width 132 height 267
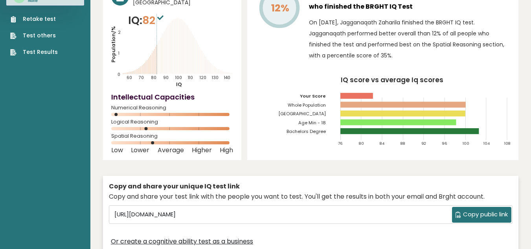
scroll to position [0, 0]
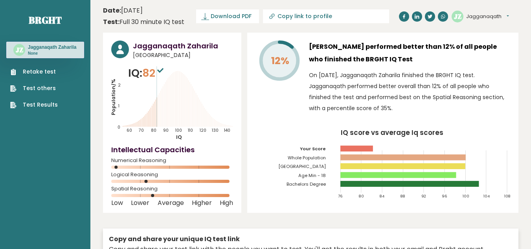
click at [42, 76] on link "Retake test" at bounding box center [34, 72] width 48 height 8
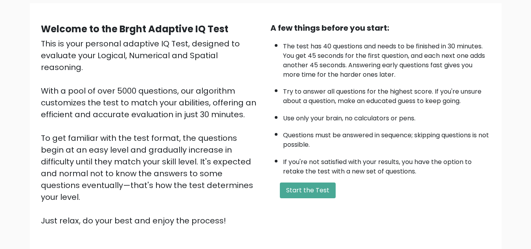
scroll to position [111, 0]
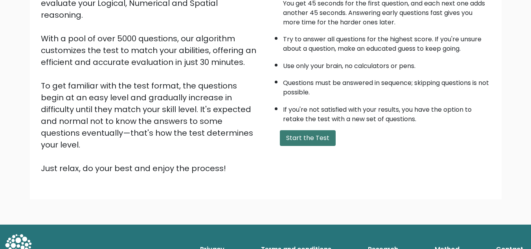
click at [313, 141] on button "Start the Test" at bounding box center [308, 138] width 56 height 16
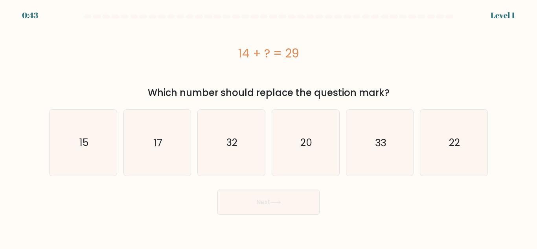
click at [379, 60] on div "14 + ? = 29" at bounding box center [268, 53] width 439 height 18
click at [374, 78] on div "14 + ? = 29" at bounding box center [268, 53] width 439 height 63
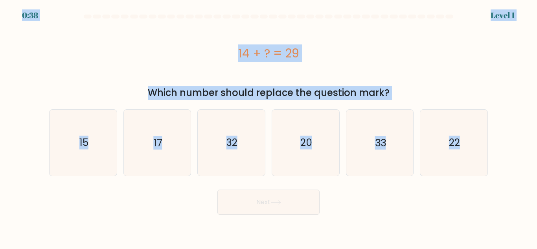
copy body "0:39 Level 1 14 + ? = 29 Which number should replace the question mark? a. 15 b…"
click at [254, 50] on div "14 + ? = 29" at bounding box center [268, 53] width 439 height 18
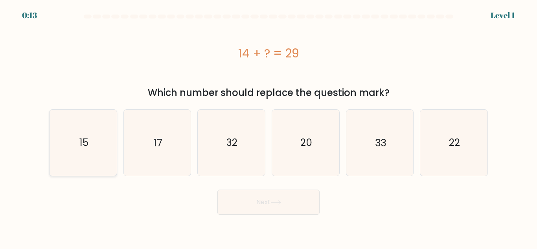
click at [99, 144] on icon "15" at bounding box center [83, 143] width 66 height 66
click at [269, 127] on input "a. 15" at bounding box center [269, 126] width 0 height 2
radio input "true"
click at [259, 210] on button "Next" at bounding box center [268, 202] width 102 height 25
click at [272, 201] on button "Next" at bounding box center [268, 202] width 102 height 25
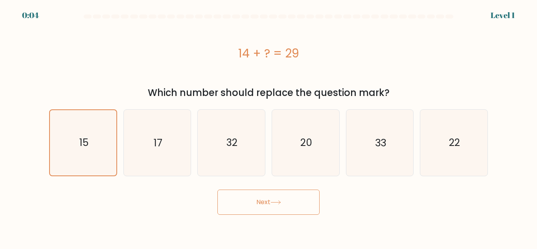
click at [281, 200] on icon at bounding box center [276, 202] width 11 height 4
click at [282, 199] on button "Next" at bounding box center [268, 202] width 102 height 25
drag, startPoint x: 282, startPoint y: 199, endPoint x: 273, endPoint y: 197, distance: 8.8
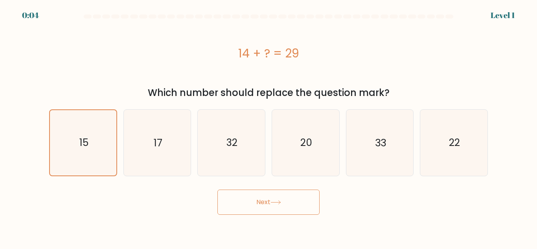
click at [280, 199] on button "Next" at bounding box center [268, 202] width 102 height 25
click at [88, 153] on icon "15" at bounding box center [83, 143] width 66 height 66
click at [269, 127] on input "a. 15" at bounding box center [269, 126] width 0 height 2
radio input "true"
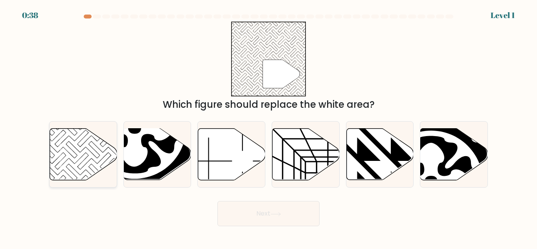
click at [85, 160] on icon at bounding box center [83, 155] width 67 height 52
click at [269, 127] on input "a." at bounding box center [269, 126] width 0 height 2
radio input "true"
click at [256, 219] on button "Next" at bounding box center [268, 213] width 102 height 25
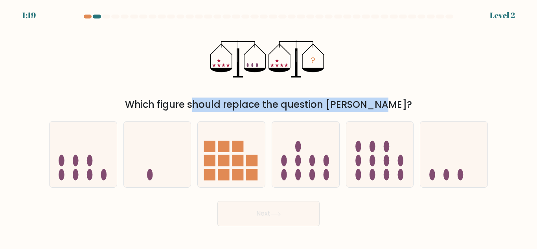
drag, startPoint x: 151, startPoint y: 101, endPoint x: 350, endPoint y: 97, distance: 199.4
click at [346, 97] on div "? Which figure should replace the question mark?" at bounding box center [268, 67] width 448 height 90
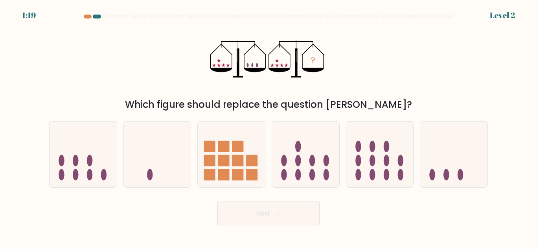
click at [350, 97] on div "? Which figure should replace the question mark?" at bounding box center [268, 67] width 448 height 90
click at [459, 167] on icon at bounding box center [453, 154] width 67 height 55
click at [269, 127] on input "f." at bounding box center [269, 126] width 0 height 2
radio input "true"
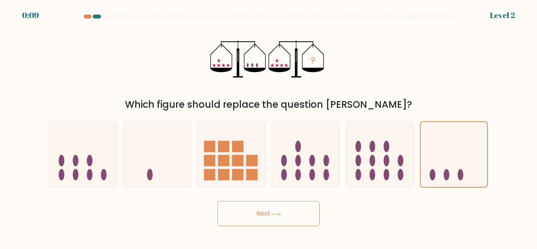
click at [280, 219] on button "Next" at bounding box center [268, 213] width 102 height 25
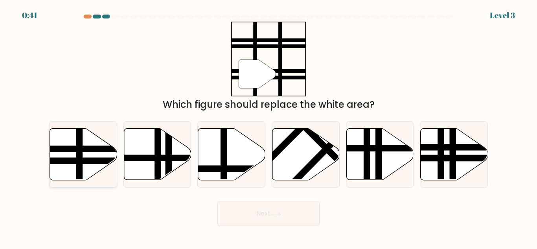
drag, startPoint x: 74, startPoint y: 153, endPoint x: 172, endPoint y: 196, distance: 107.7
click at [74, 153] on icon at bounding box center [83, 155] width 67 height 52
click at [269, 127] on input "a." at bounding box center [269, 126] width 0 height 2
radio input "true"
click at [271, 215] on button "Next" at bounding box center [268, 213] width 102 height 25
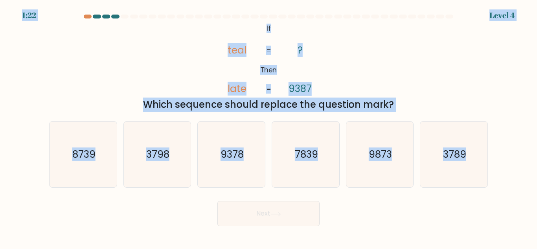
copy body "1:22 Level 4 @import url('https://fonts.googleapis.com/css?family=Abril+Fatface…"
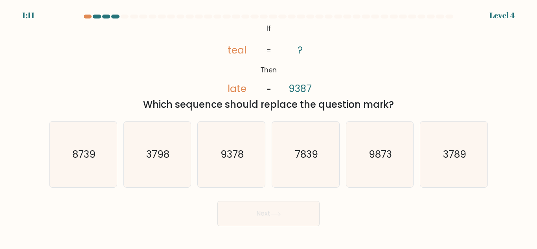
drag, startPoint x: 135, startPoint y: 203, endPoint x: 101, endPoint y: 181, distance: 40.1
click at [134, 203] on div "Next" at bounding box center [268, 211] width 448 height 29
drag, startPoint x: 75, startPoint y: 159, endPoint x: 137, endPoint y: 180, distance: 65.8
click at [76, 159] on text "8739" at bounding box center [83, 154] width 23 height 14
click at [91, 161] on text "8739" at bounding box center [83, 154] width 23 height 14
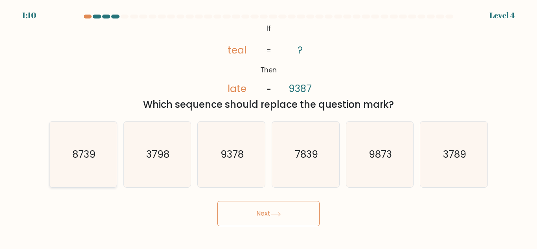
click at [269, 127] on input "a. 8739" at bounding box center [269, 126] width 0 height 2
radio input "true"
click at [270, 215] on button "Next" at bounding box center [268, 213] width 102 height 25
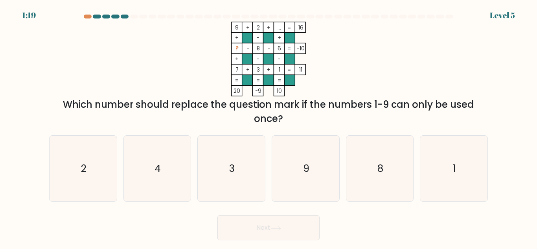
click at [90, 82] on div "9 + 2 + ... 16 + - + ? - 8 - 6 -10 + - - 7 + 3 + 1 = 11 = = = = 20 -9 10 = Whic…" at bounding box center [268, 74] width 448 height 104
click at [169, 177] on icon "4" at bounding box center [157, 169] width 66 height 66
click at [269, 127] on input "b. 4" at bounding box center [269, 126] width 0 height 2
radio input "true"
drag, startPoint x: 300, startPoint y: 231, endPoint x: 281, endPoint y: 209, distance: 28.7
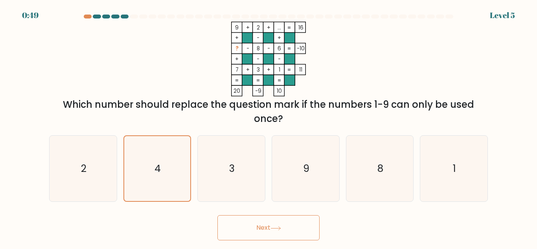
click at [299, 231] on button "Next" at bounding box center [268, 227] width 102 height 25
